Goal: Transaction & Acquisition: Download file/media

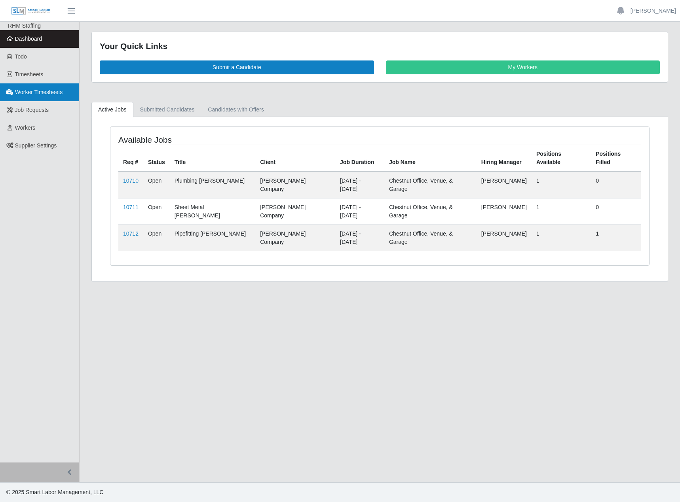
click at [19, 87] on link "Worker Timesheets" at bounding box center [39, 92] width 79 height 18
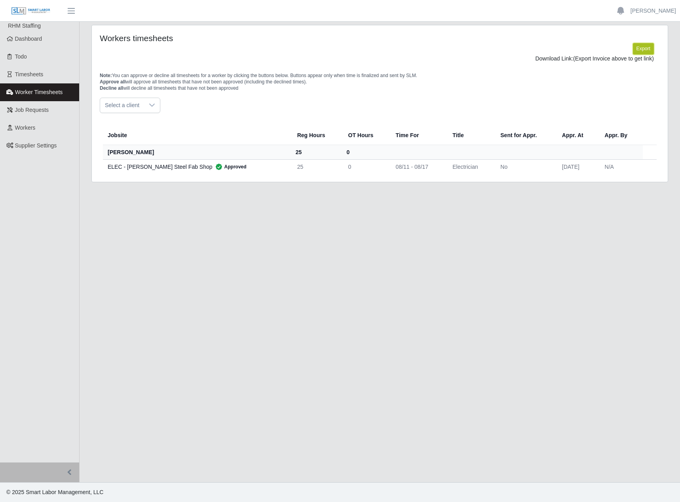
click at [639, 47] on button "Export" at bounding box center [643, 48] width 21 height 11
click at [595, 62] on link "https://sm-slm-prod.s3.amazonaws.com/documents/supplier/142/Supplier%20Worker%2…" at bounding box center [624, 58] width 59 height 6
click at [462, 22] on main "Workers timesheets Export Download Link: https://sm-slm-prod.s3.amazonaws.com/d…" at bounding box center [380, 252] width 600 height 461
